Goal: Task Accomplishment & Management: Manage account settings

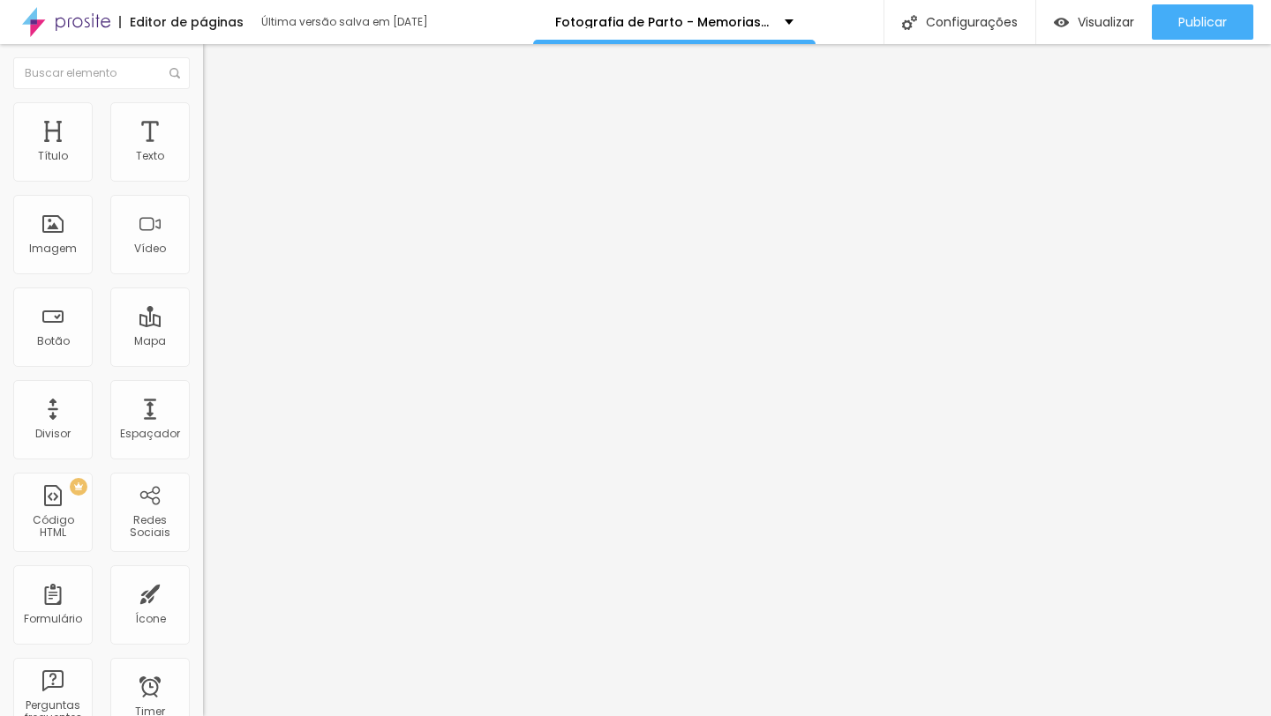
click at [203, 187] on span "Editar perguntas" at bounding box center [253, 179] width 101 height 15
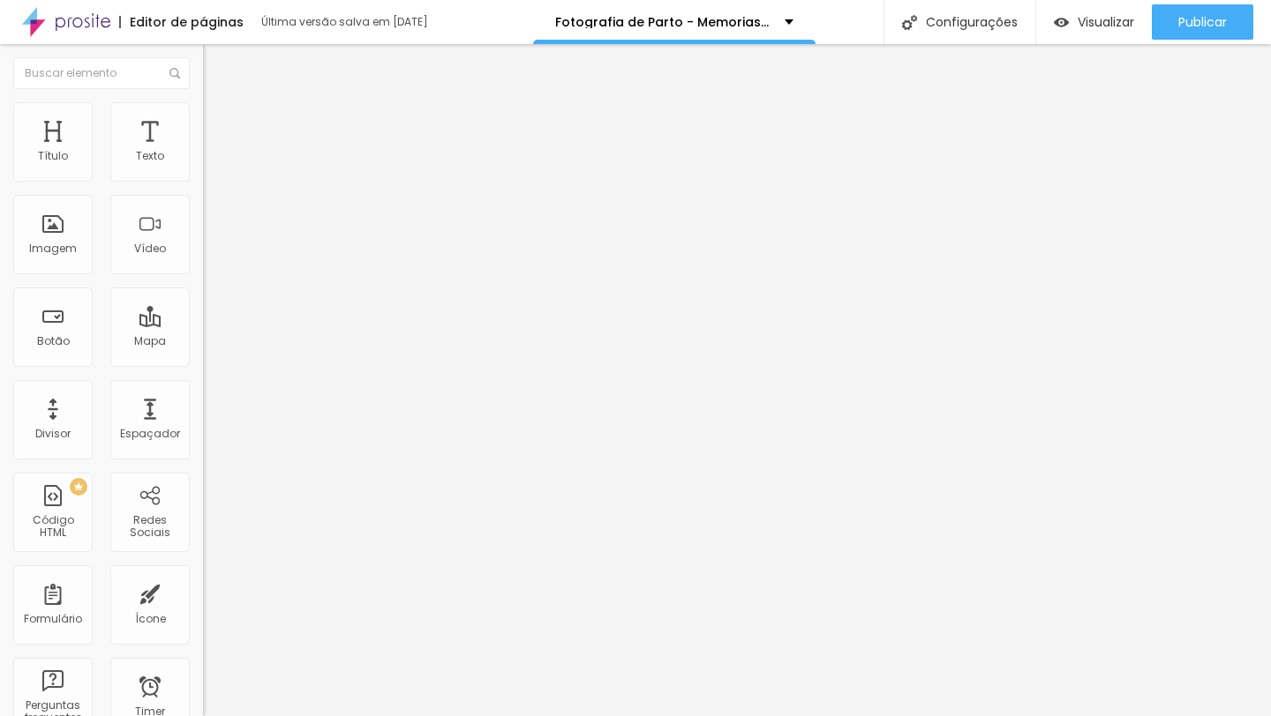
click at [203, 552] on div "Editar Perguntas frequentes Conteúdo Estilo Avançado Perguntas frequentes Quant…" at bounding box center [304, 380] width 203 height 672
click at [203, 187] on span "Editar perguntas" at bounding box center [253, 179] width 101 height 15
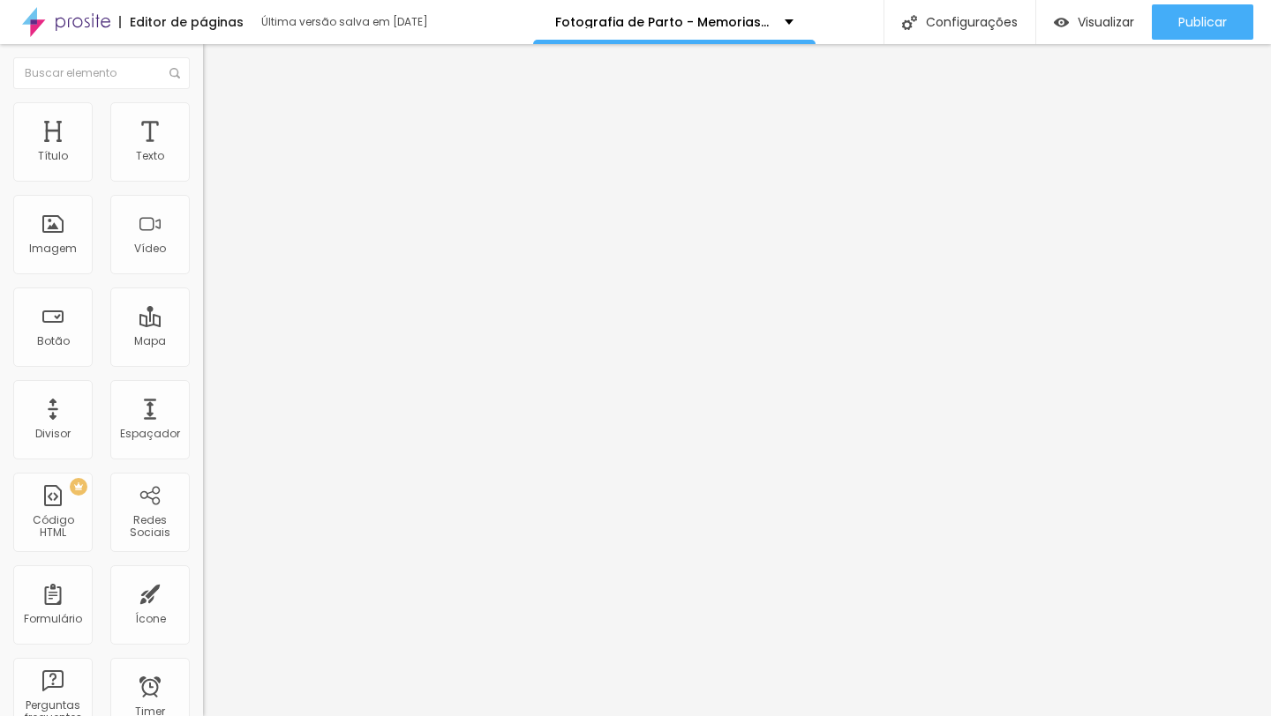
drag, startPoint x: 1036, startPoint y: 500, endPoint x: 975, endPoint y: 500, distance: 60.9
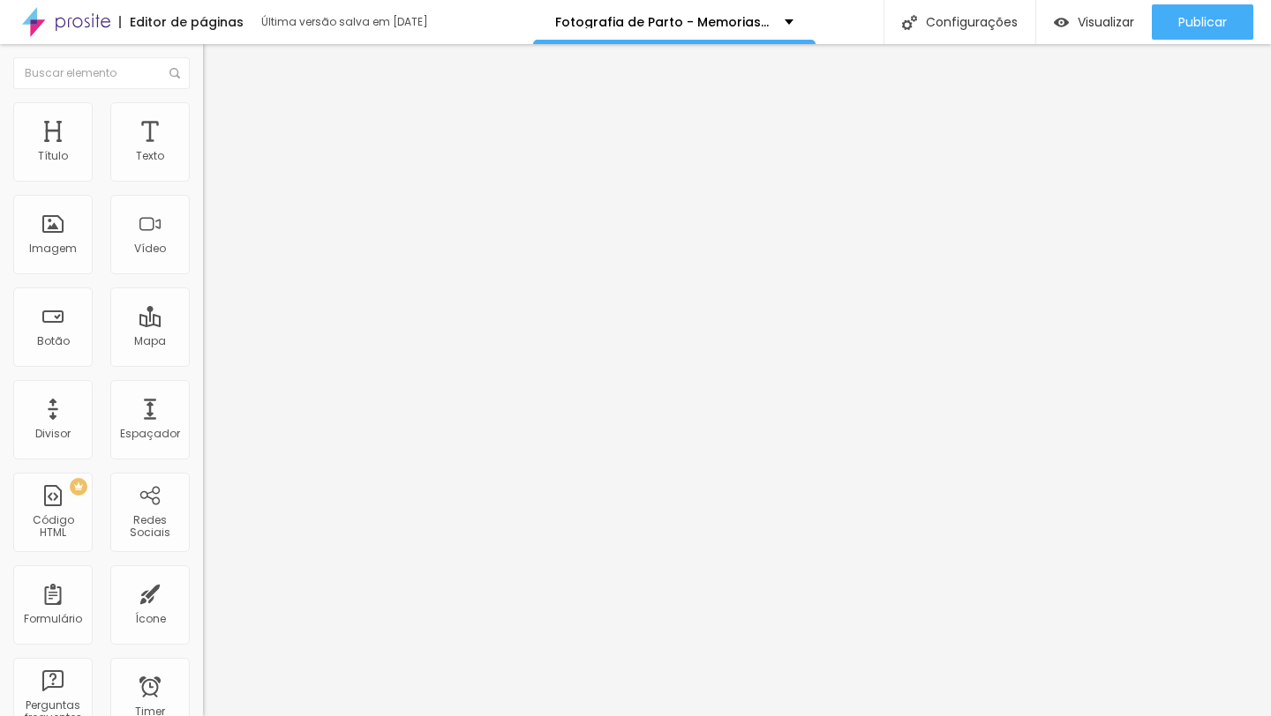
drag, startPoint x: 427, startPoint y: 524, endPoint x: 962, endPoint y: 536, distance: 534.8
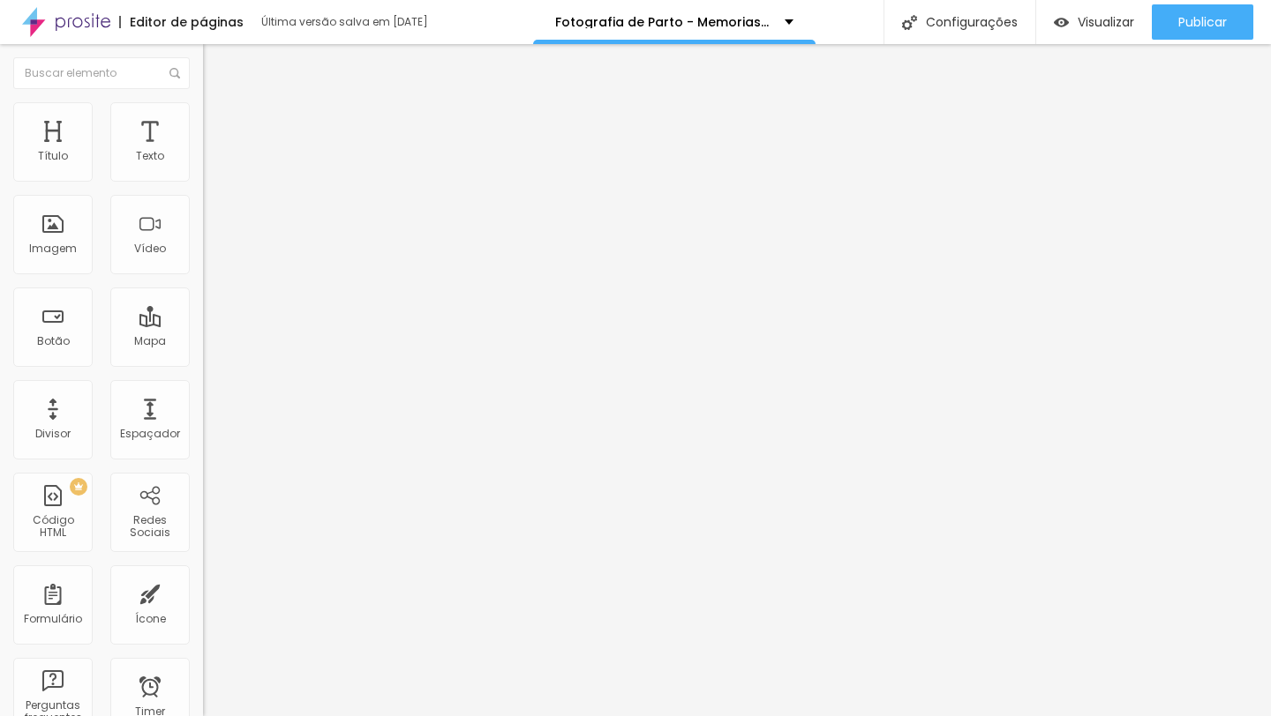
drag, startPoint x: 460, startPoint y: 499, endPoint x: 447, endPoint y: 485, distance: 18.1
drag, startPoint x: 726, startPoint y: 472, endPoint x: 658, endPoint y: 471, distance: 67.9
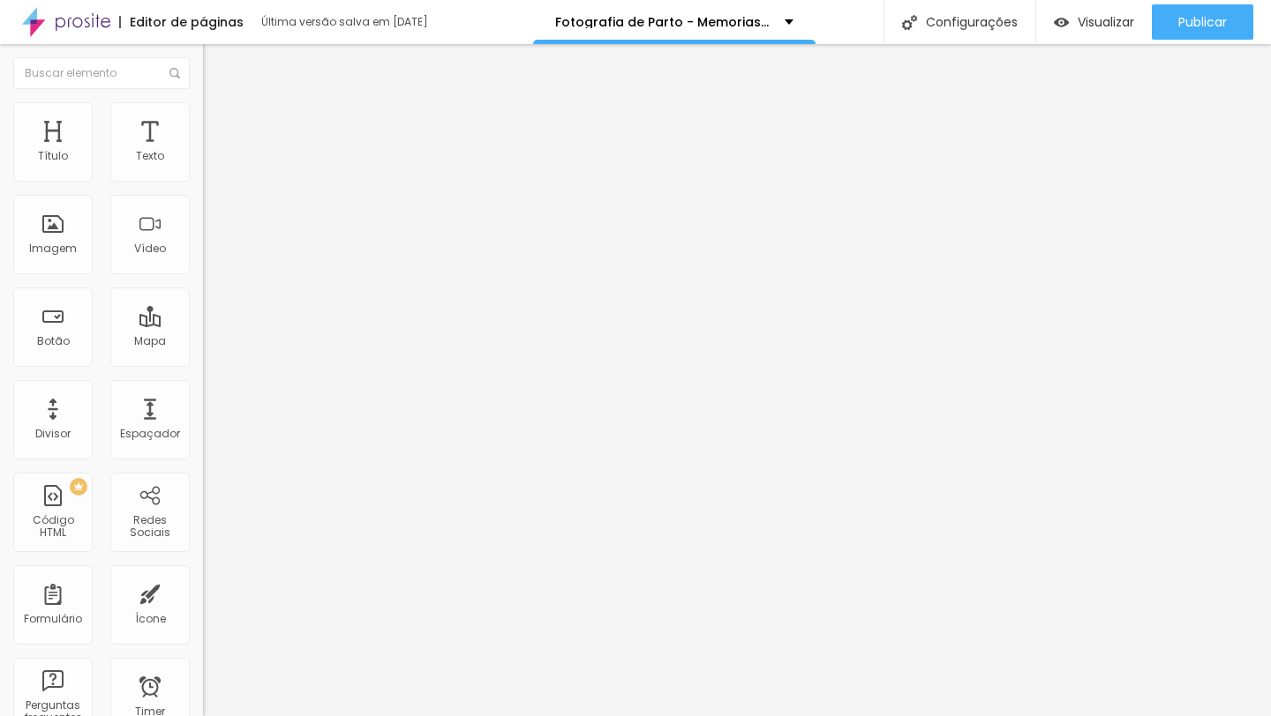
drag, startPoint x: 672, startPoint y: 502, endPoint x: 601, endPoint y: 505, distance: 71.5
drag, startPoint x: 771, startPoint y: 517, endPoint x: 745, endPoint y: 515, distance: 26.5
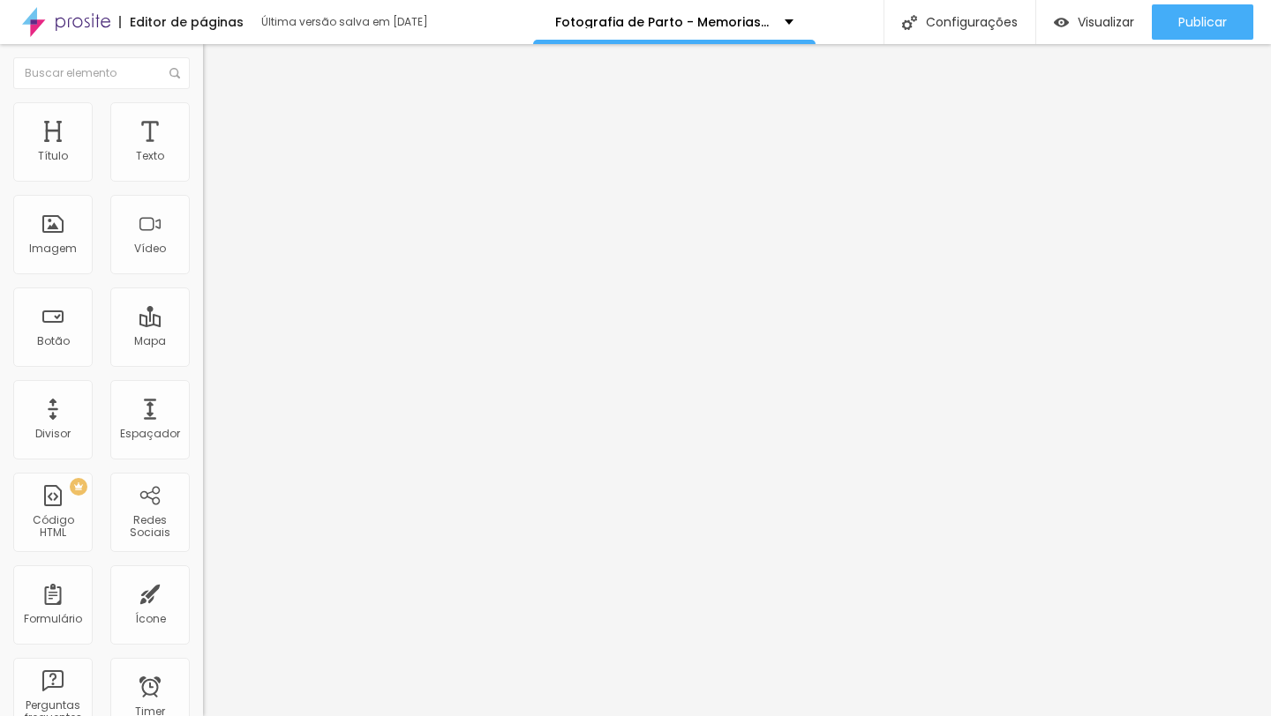
scroll to position [50, 0]
drag, startPoint x: 709, startPoint y: 511, endPoint x: 647, endPoint y: 510, distance: 61.8
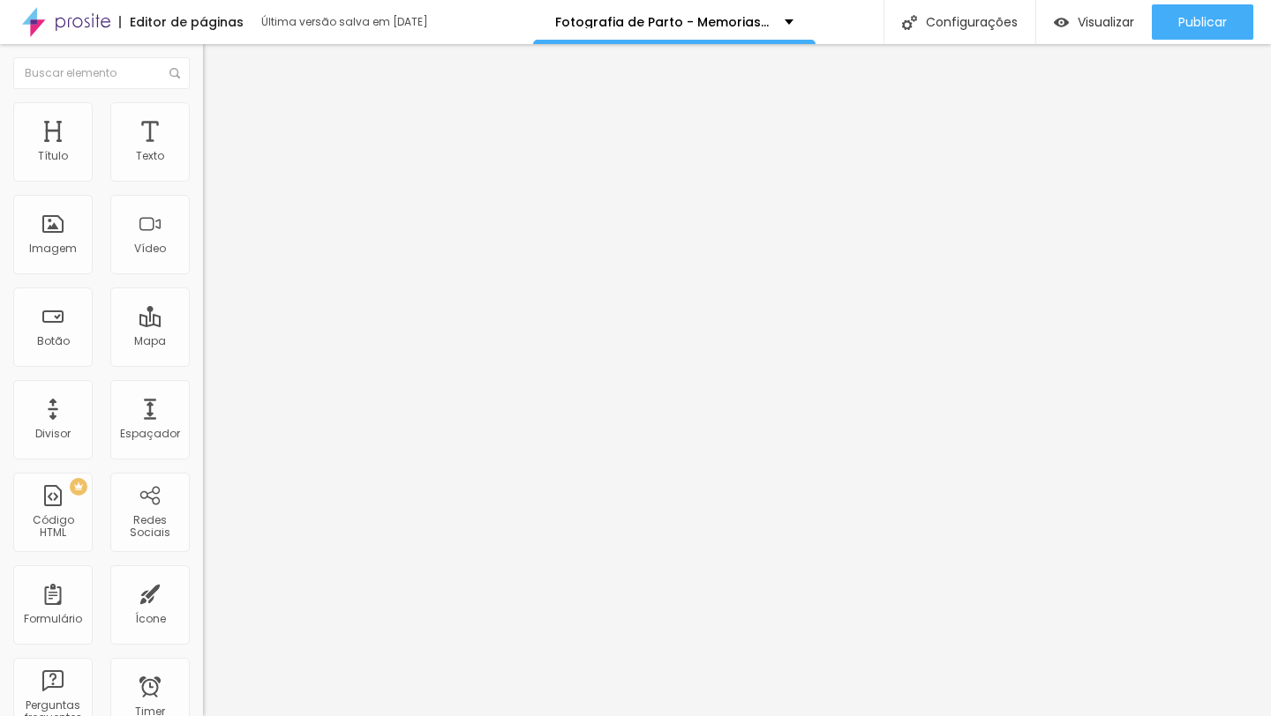
scroll to position [24, 0]
drag, startPoint x: 834, startPoint y: 552, endPoint x: 778, endPoint y: 551, distance: 55.6
drag, startPoint x: 627, startPoint y: 553, endPoint x: 576, endPoint y: 552, distance: 51.2
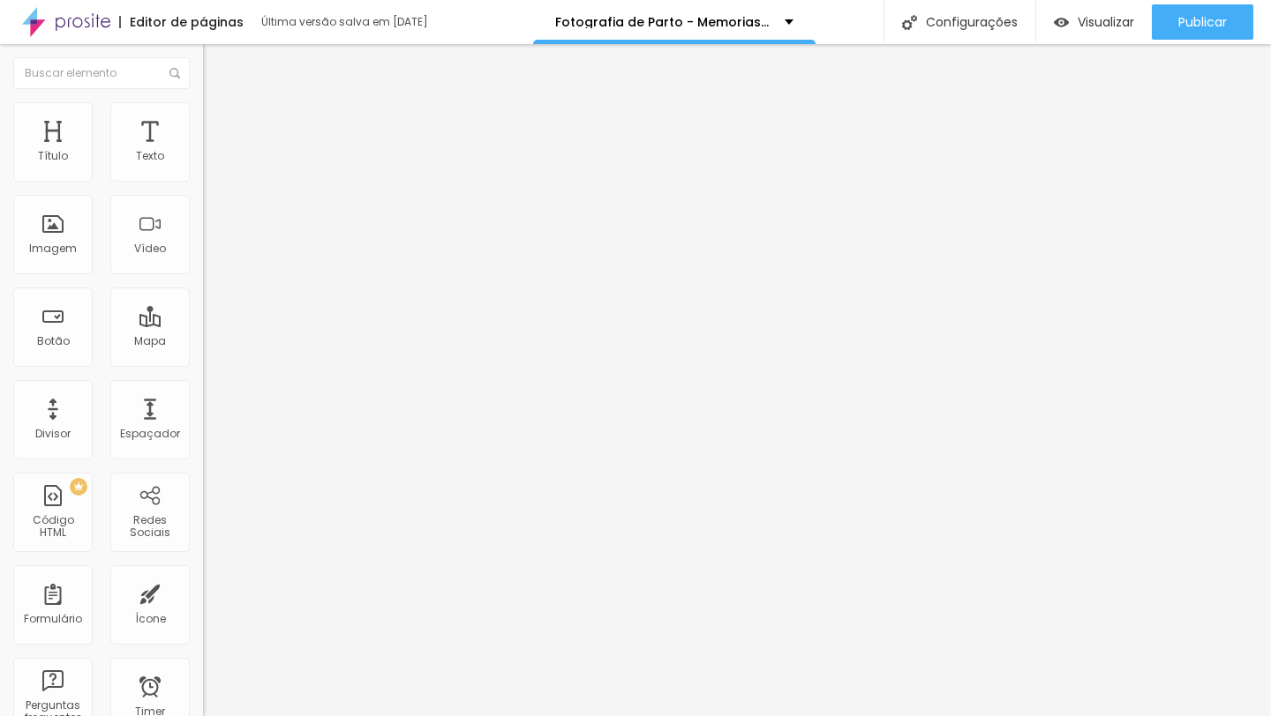
scroll to position [0, 0]
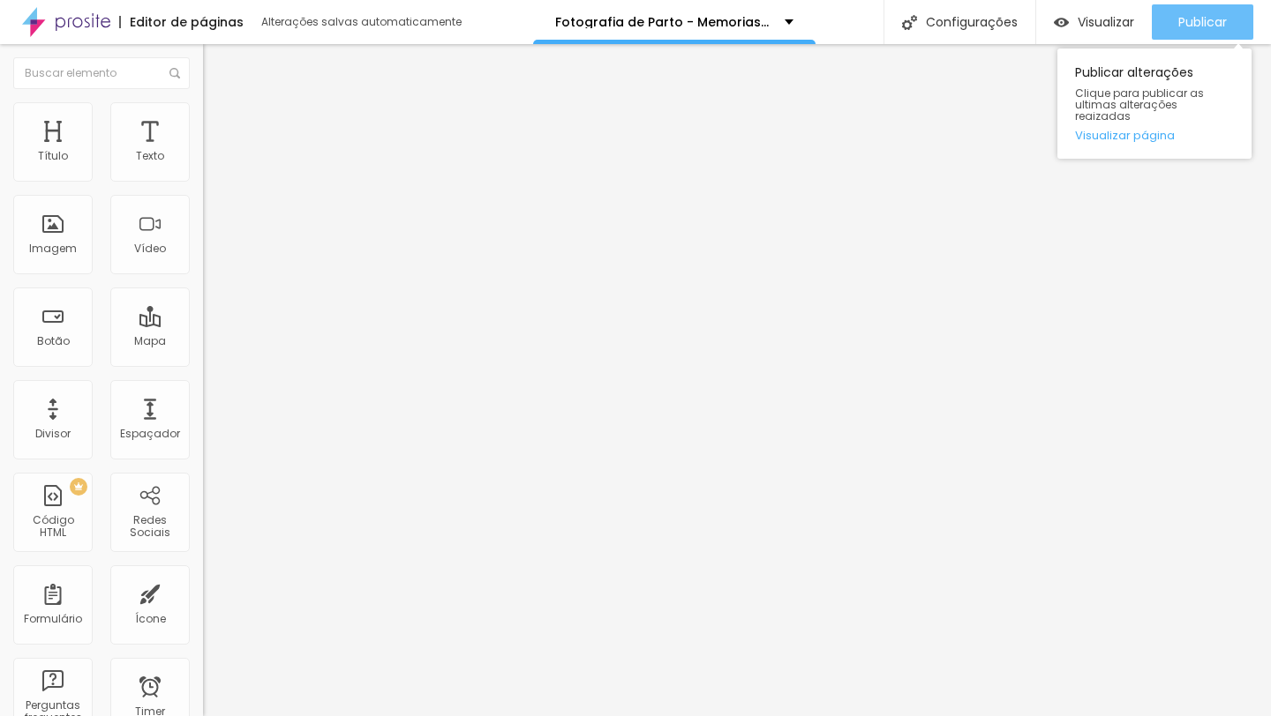
click at [1189, 23] on span "Publicar" at bounding box center [1202, 22] width 49 height 14
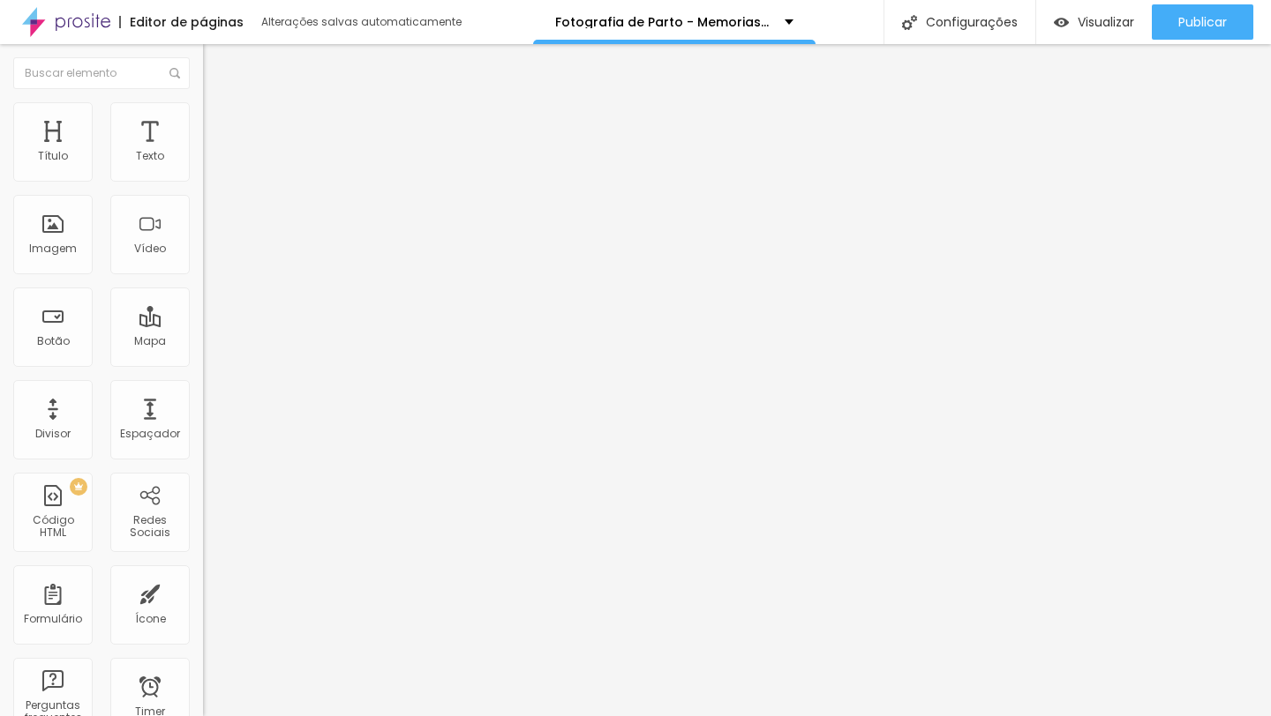
click at [203, 187] on span "Editar perguntas" at bounding box center [253, 179] width 101 height 15
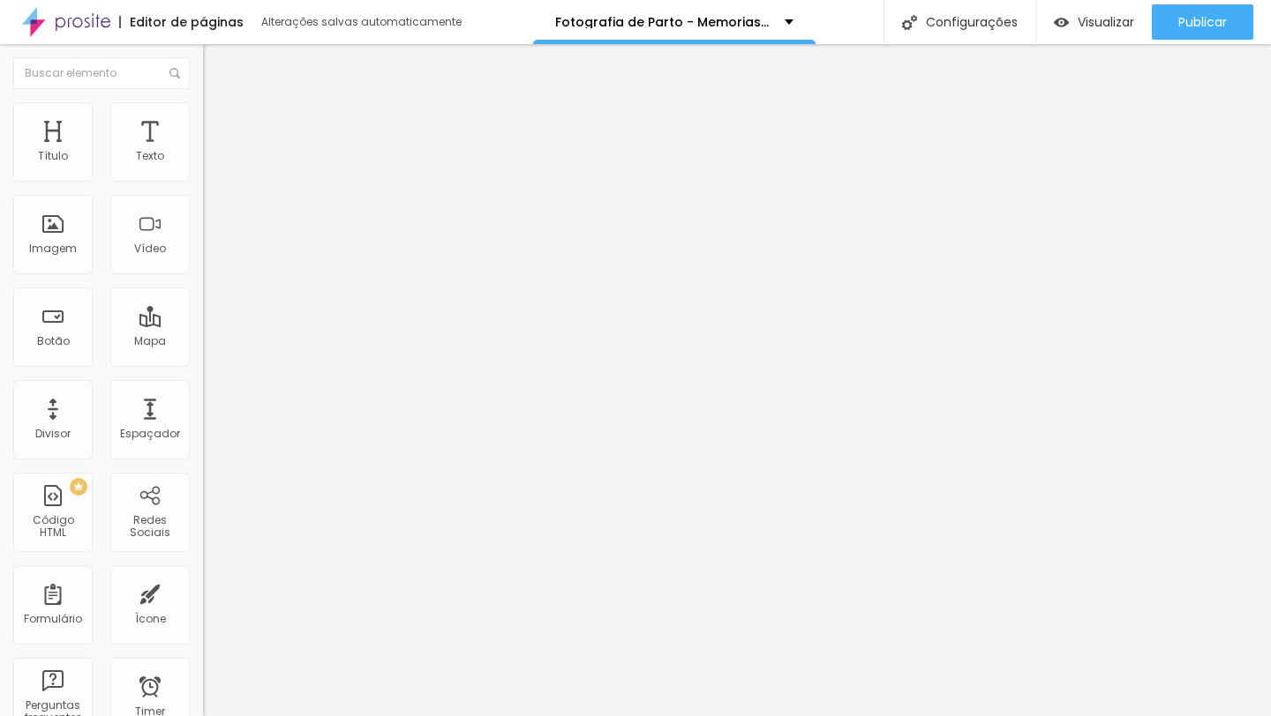
scroll to position [24, 0]
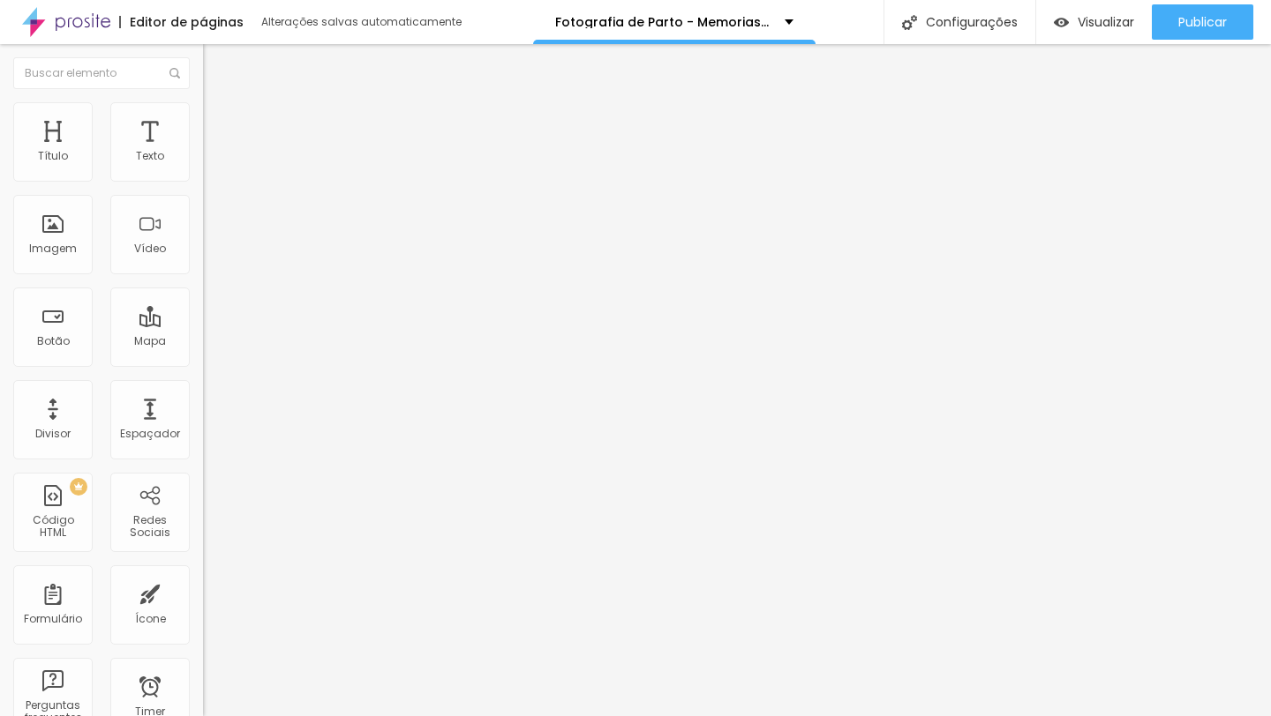
click at [203, 187] on span "Editar perguntas" at bounding box center [253, 179] width 101 height 15
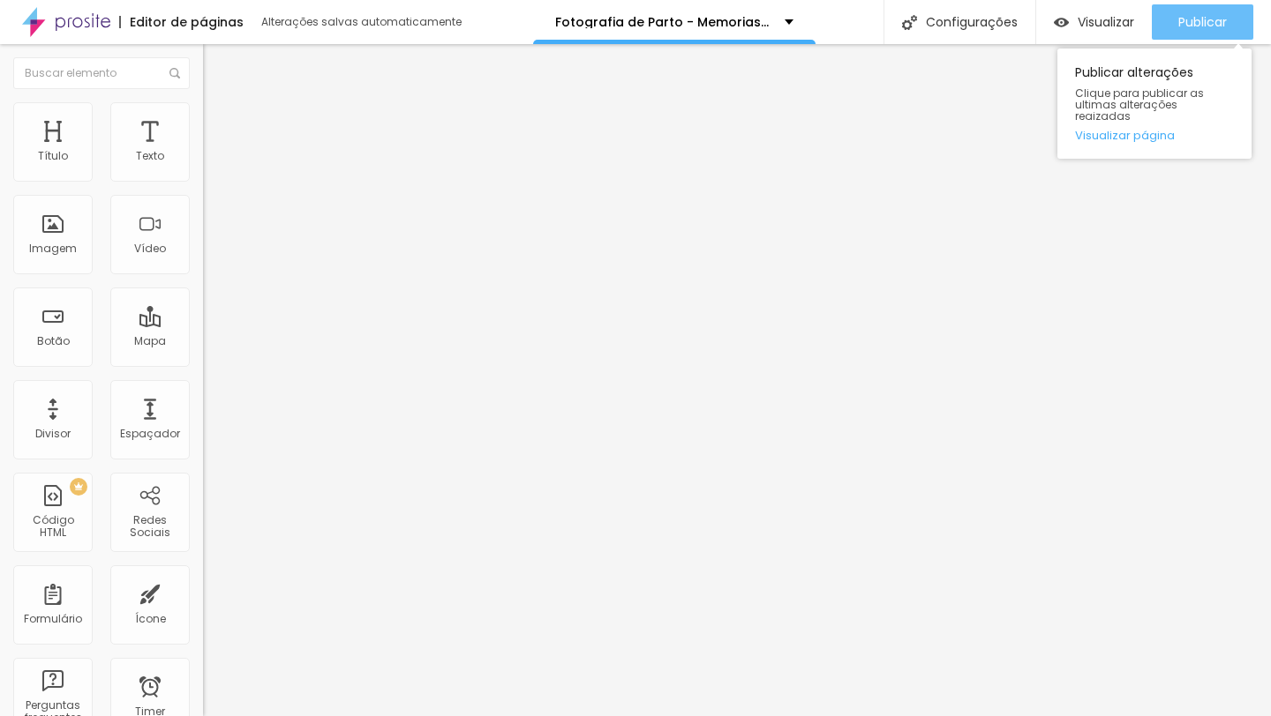
click at [1200, 15] on span "Publicar" at bounding box center [1202, 22] width 49 height 14
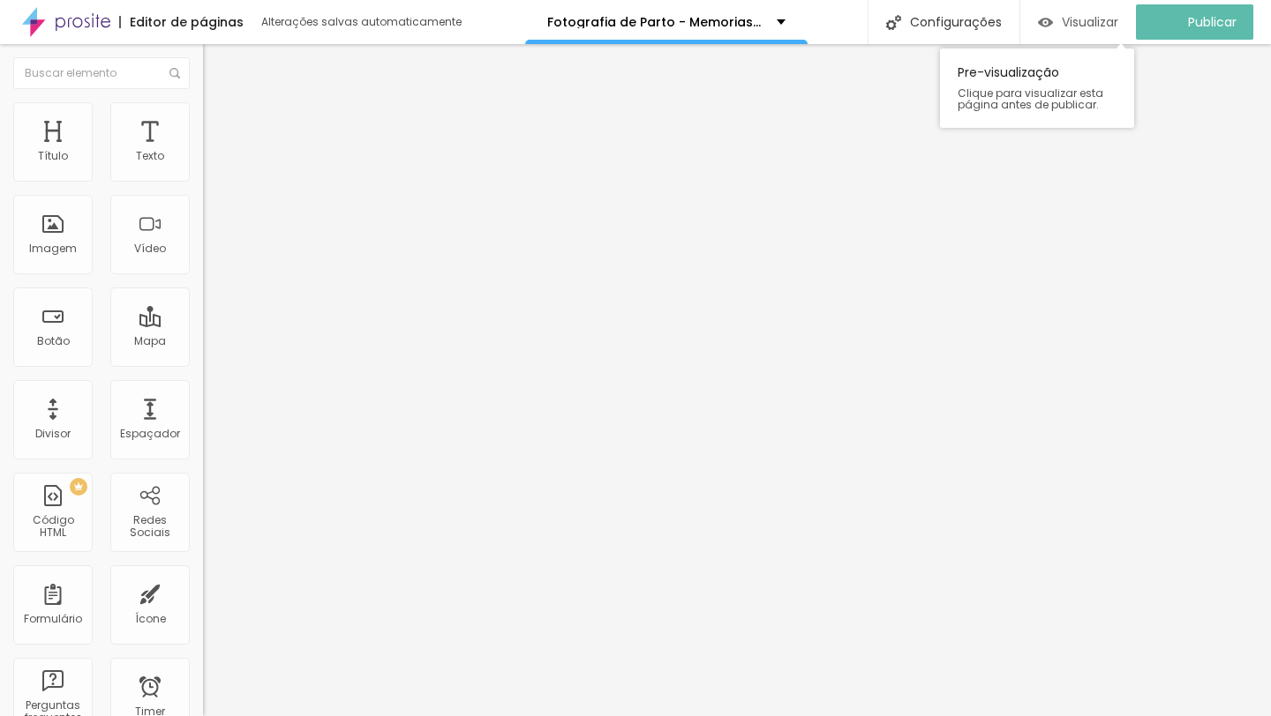
click at [1102, 32] on div "Visualizar" at bounding box center [1078, 21] width 80 height 35
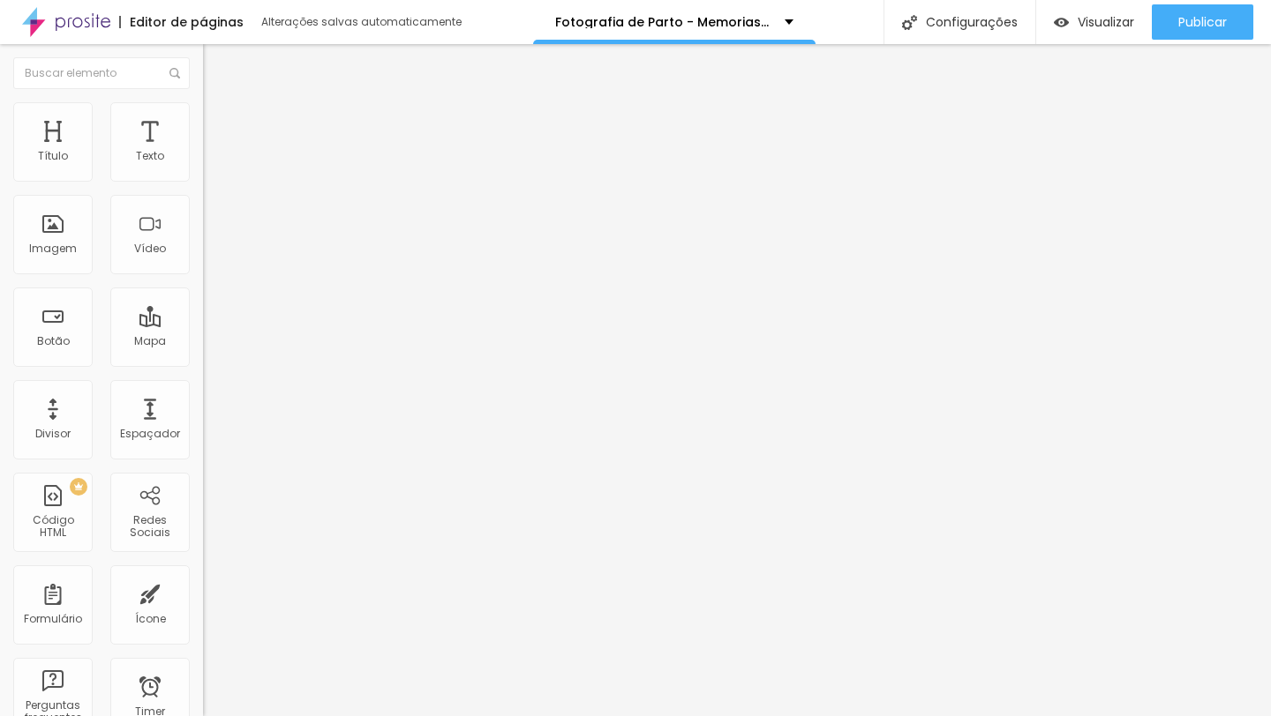
click at [203, 187] on span "Editar perguntas" at bounding box center [253, 179] width 101 height 15
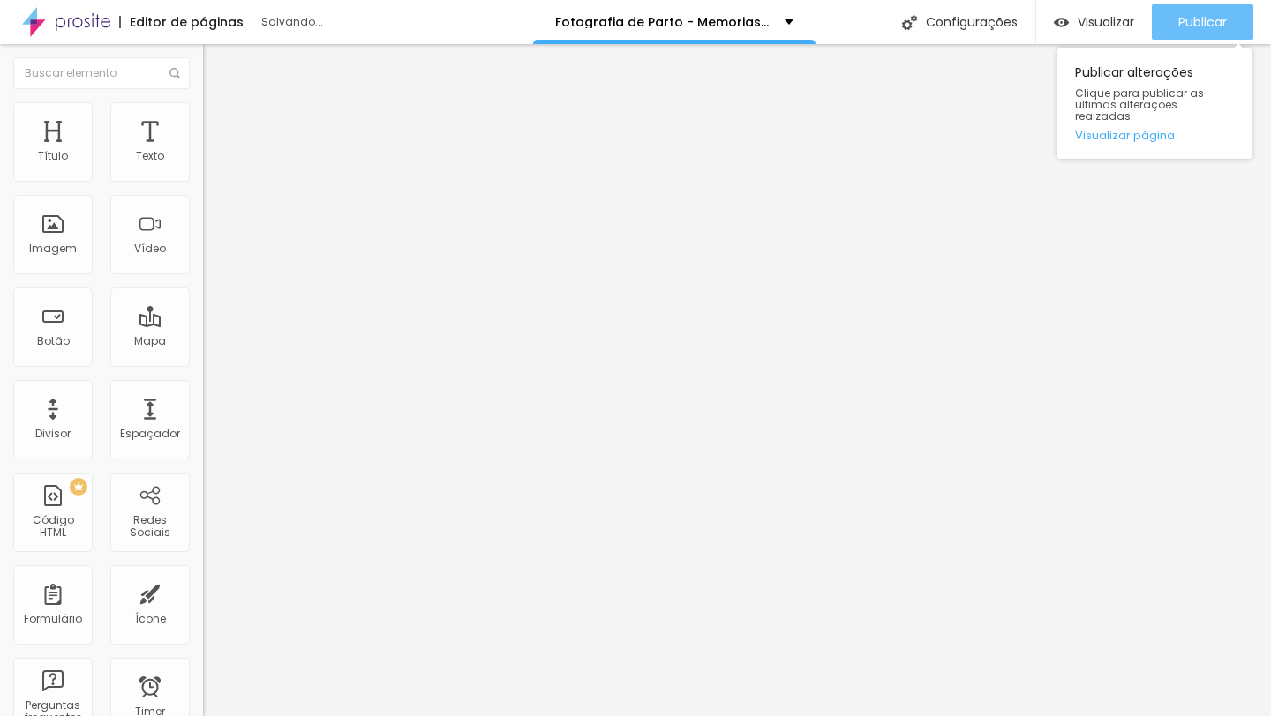
click at [1173, 15] on button "Publicar" at bounding box center [1201, 21] width 101 height 35
click at [1207, 26] on span "Publicar" at bounding box center [1202, 22] width 49 height 14
